Goal: Task Accomplishment & Management: Manage account settings

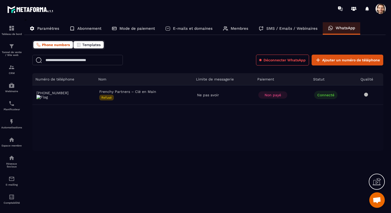
click at [96, 45] on span "Templates" at bounding box center [91, 45] width 18 height 4
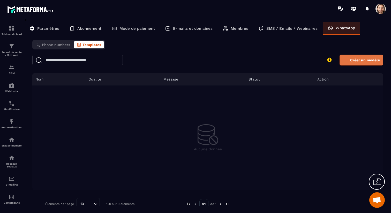
click at [372, 61] on span "Créer un modèle" at bounding box center [365, 59] width 30 height 5
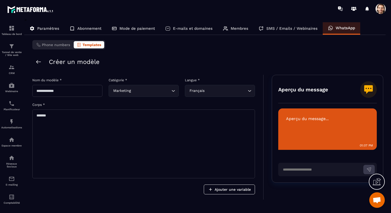
click at [170, 138] on textarea at bounding box center [143, 143] width 223 height 69
paste textarea "**********"
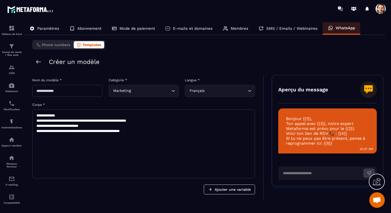
type textarea "**********"
click at [66, 94] on input "text" at bounding box center [67, 91] width 70 height 12
type input "**********"
click at [257, 106] on div "**********" at bounding box center [147, 137] width 231 height 125
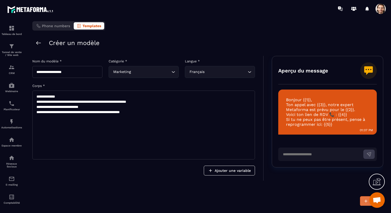
click at [365, 198] on icon "submit" at bounding box center [366, 200] width 5 height 5
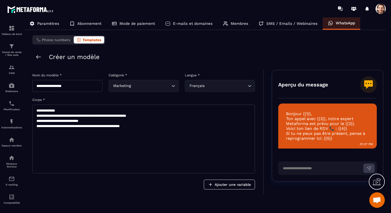
scroll to position [0, 0]
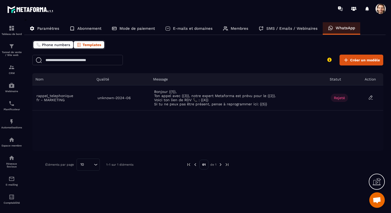
click at [58, 45] on span "Phone numbers" at bounding box center [56, 45] width 28 height 4
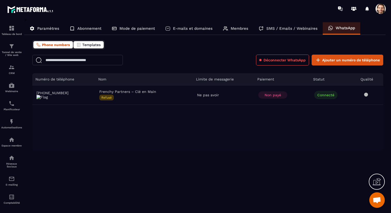
click at [97, 44] on span "Templates" at bounding box center [91, 45] width 18 height 4
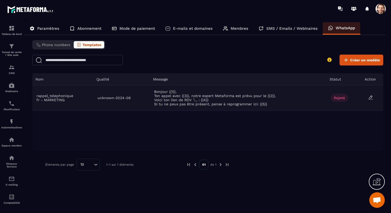
click at [341, 98] on span "Rejeté" at bounding box center [339, 98] width 17 height 8
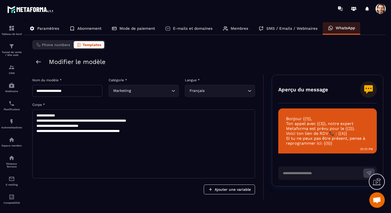
scroll to position [19, 0]
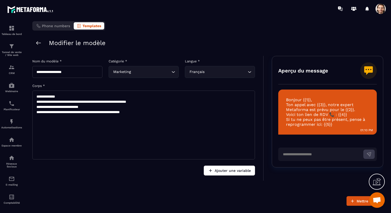
click at [223, 170] on button "Ajouter une variable" at bounding box center [229, 171] width 51 height 10
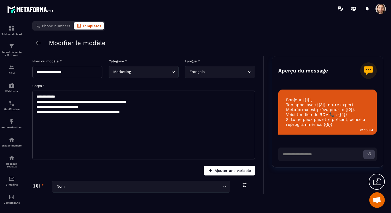
click at [227, 168] on button "Ajouter une variable" at bounding box center [229, 171] width 51 height 10
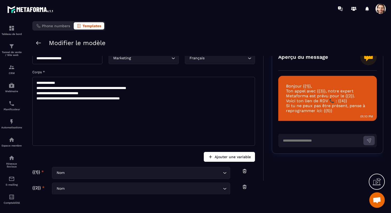
click at [230, 154] on button "Ajouter une variable" at bounding box center [229, 157] width 51 height 10
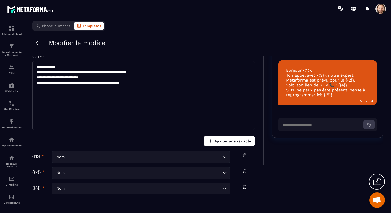
click at [224, 143] on button "Ajouter une variable" at bounding box center [229, 141] width 51 height 10
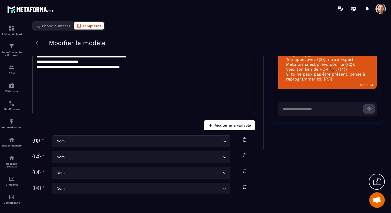
click at [226, 122] on button "Ajouter une variable" at bounding box center [229, 125] width 51 height 10
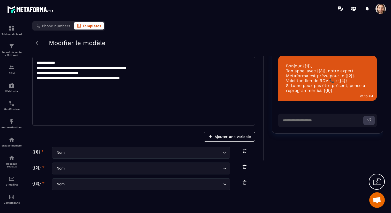
scroll to position [37, 0]
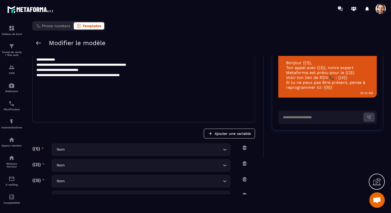
click at [128, 149] on input "Search for option" at bounding box center [144, 150] width 156 height 6
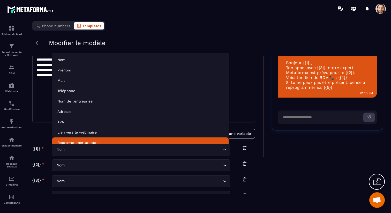
scroll to position [4, 0]
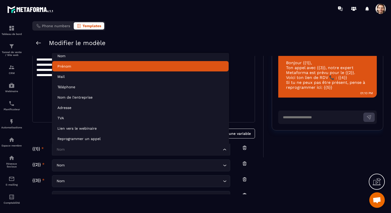
click at [102, 69] on li "Prénom" at bounding box center [140, 66] width 176 height 10
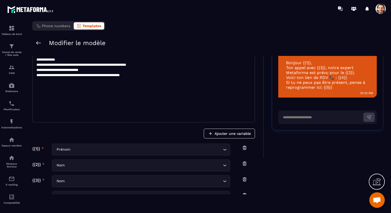
click at [90, 165] on input "Search for option" at bounding box center [144, 165] width 156 height 6
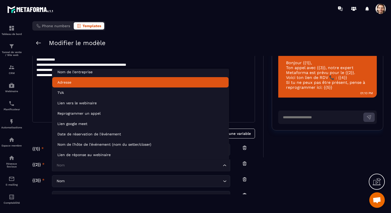
scroll to position [47, 0]
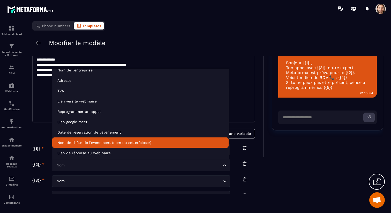
click at [150, 143] on p "Nom de l'hôte de l'événement (nom du setter/closer)" at bounding box center [140, 142] width 166 height 5
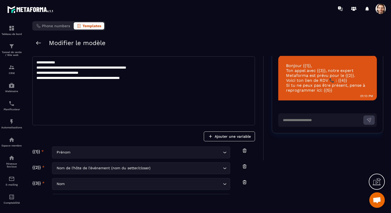
scroll to position [42, 0]
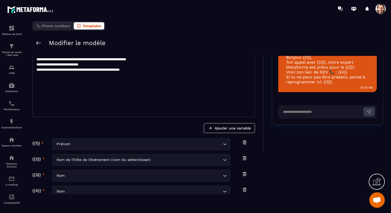
click at [131, 158] on div "Nom de l'hôte de l'événement (nom du setter/closer)" at bounding box center [138, 160] width 167 height 6
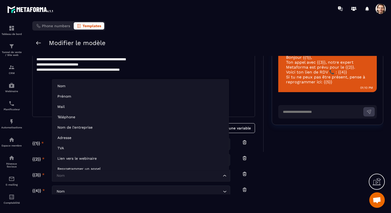
click at [121, 173] on input "Search for option" at bounding box center [138, 176] width 166 height 6
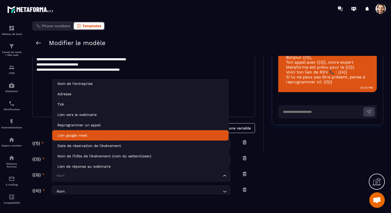
scroll to position [45, 0]
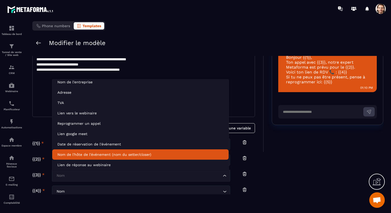
click at [125, 154] on p "Nom de l'hôte de l'événement (nom du setter/closer)" at bounding box center [140, 154] width 166 height 5
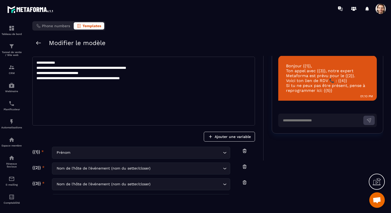
scroll to position [36, 0]
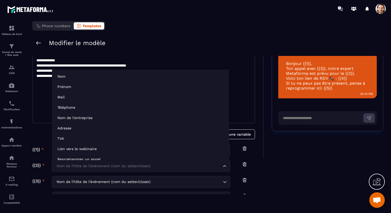
click at [120, 163] on div "Nom de l'hôte de l'événement (nom du setter/closer)" at bounding box center [138, 166] width 167 height 6
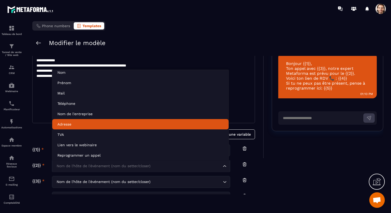
scroll to position [47, 0]
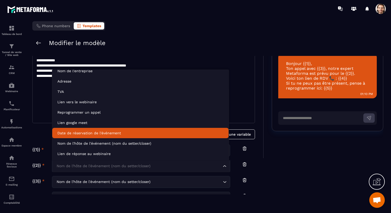
click at [125, 132] on p "Date de réservation de l'événement" at bounding box center [140, 132] width 166 height 5
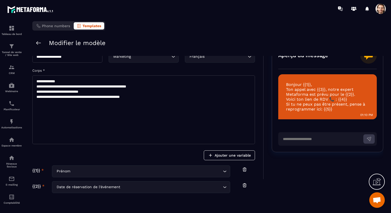
scroll to position [61, 0]
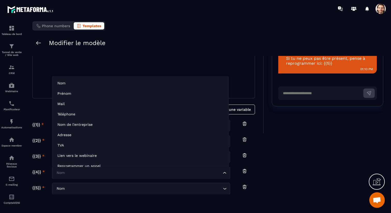
click at [100, 175] on input "Search for option" at bounding box center [138, 173] width 166 height 6
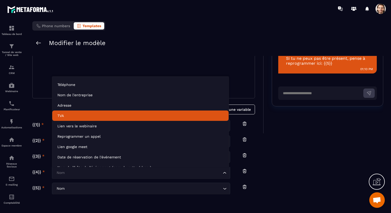
scroll to position [30, 0]
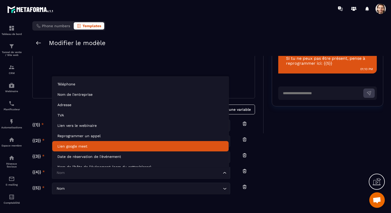
click at [117, 146] on p "Lien google meet" at bounding box center [140, 146] width 166 height 5
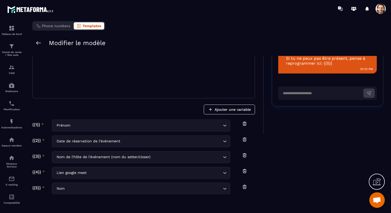
click at [95, 189] on input "Search for option" at bounding box center [144, 189] width 156 height 6
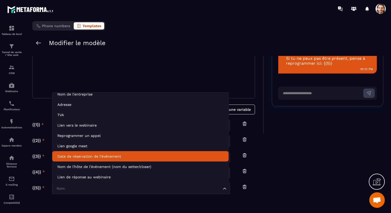
scroll to position [47, 0]
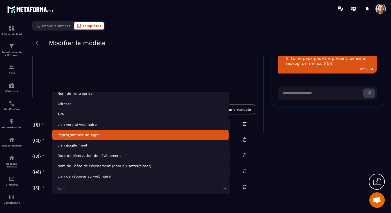
click at [111, 138] on li "Reprogrammer un appel" at bounding box center [140, 135] width 176 height 10
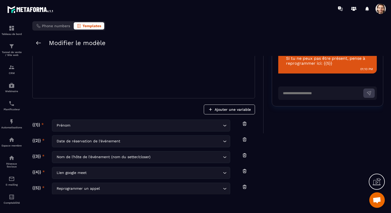
scroll to position [33, 0]
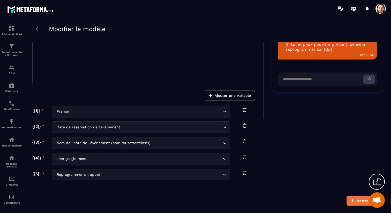
click at [357, 200] on div "Mettre à jour" at bounding box center [368, 200] width 23 height 5
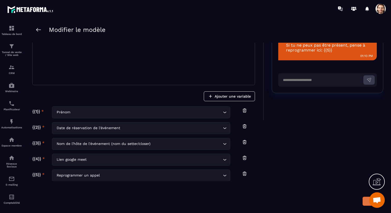
scroll to position [0, 0]
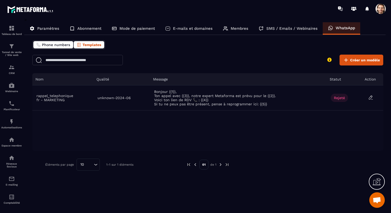
click at [55, 48] on button "Phone numbers" at bounding box center [53, 44] width 40 height 7
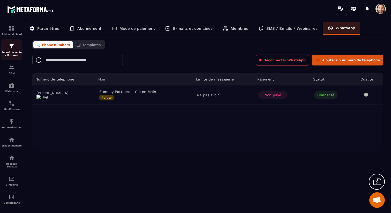
click at [17, 51] on p "Tunnel de vente / Site web" at bounding box center [11, 54] width 21 height 6
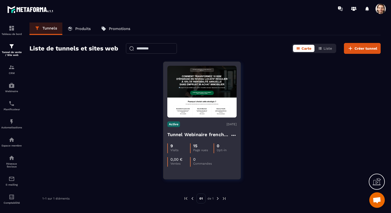
click at [174, 133] on h4 "Tunnel Webinaire frenchy partners" at bounding box center [198, 134] width 63 height 7
